Goal: Find specific page/section: Find specific page/section

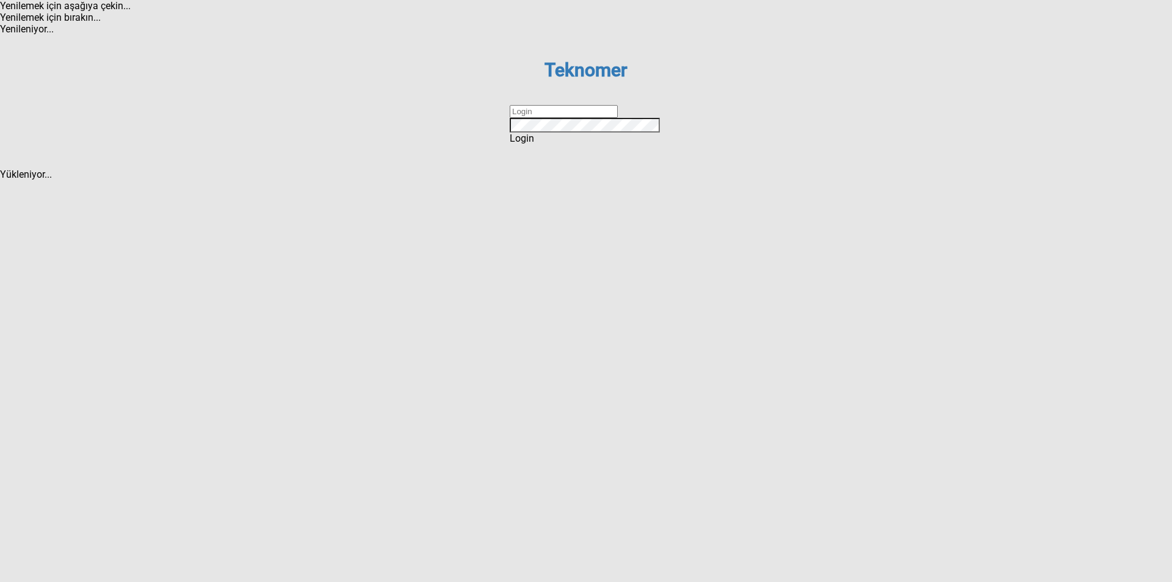
type input "ihsankoc"
click at [605, 144] on div "Login" at bounding box center [586, 138] width 153 height 12
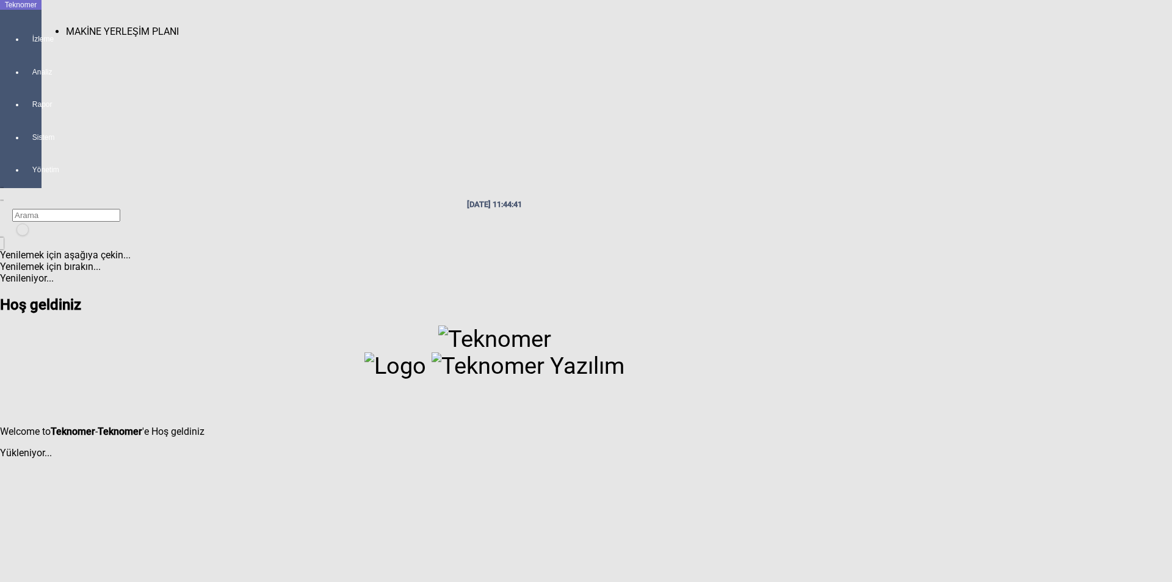
click at [24, 50] on div at bounding box center [32, 50] width 17 height 0
click at [68, 27] on span "MAKİNE YERLEŞİM PLANI" at bounding box center [122, 32] width 113 height 12
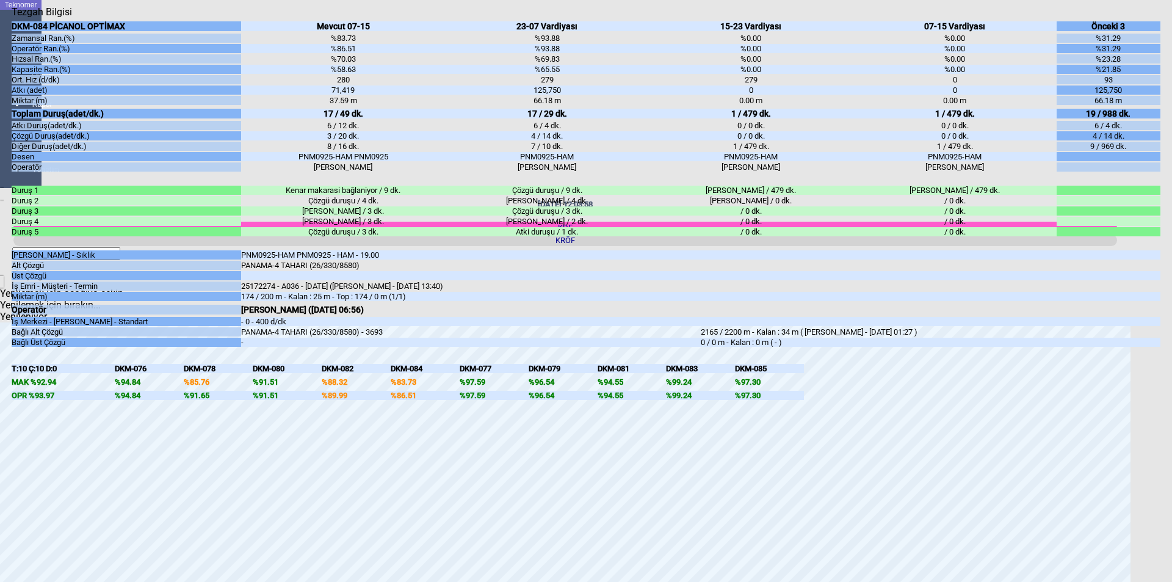
click at [12, 18] on icon "Kapat" at bounding box center [12, 18] width 0 height 0
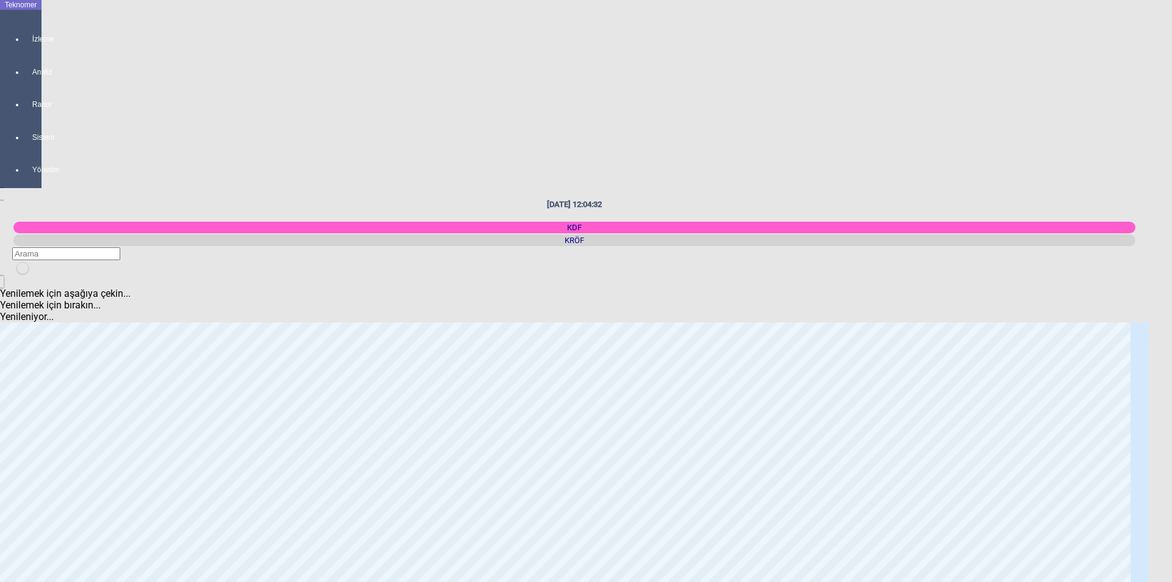
scroll to position [92, 0]
